Goal: Information Seeking & Learning: Learn about a topic

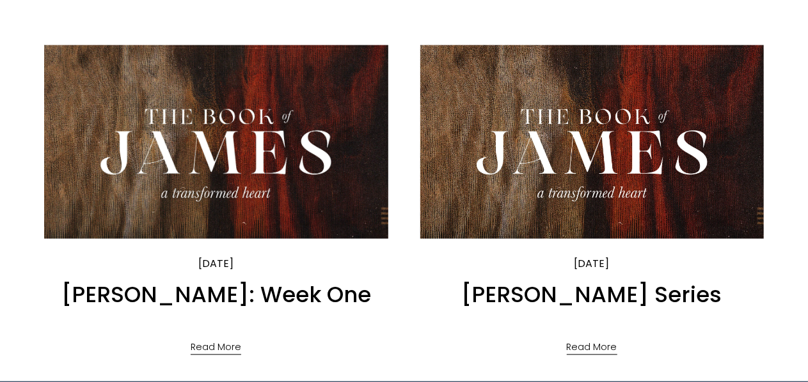
scroll to position [1215, 0]
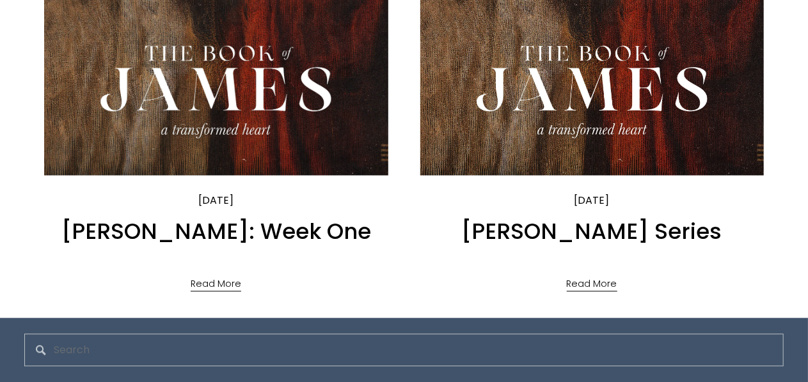
click at [361, 338] on input "Search" at bounding box center [403, 350] width 759 height 33
drag, startPoint x: 0, startPoint y: 0, endPoint x: 9, endPoint y: 277, distance: 277.0
drag, startPoint x: 234, startPoint y: 253, endPoint x: 602, endPoint y: 283, distance: 369.6
click at [602, 283] on link "Read More" at bounding box center [592, 279] width 51 height 27
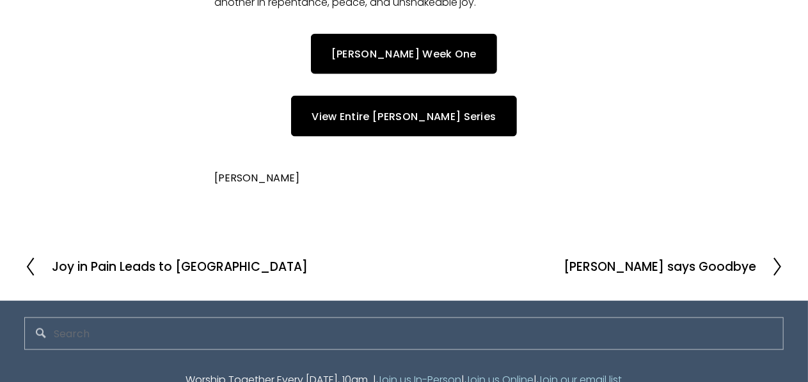
scroll to position [576, 0]
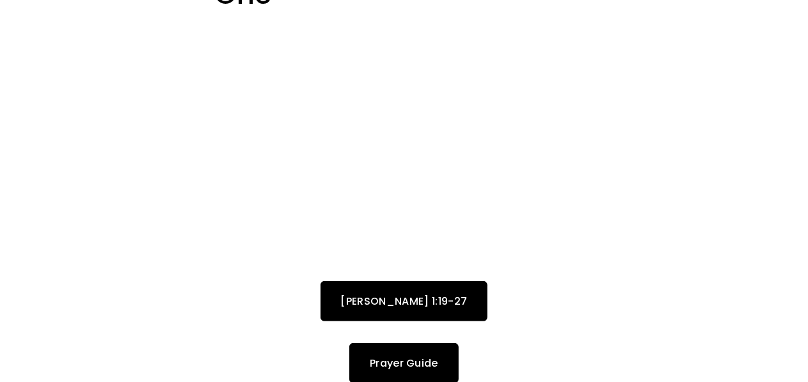
scroll to position [128, 0]
